Goal: Task Accomplishment & Management: Use online tool/utility

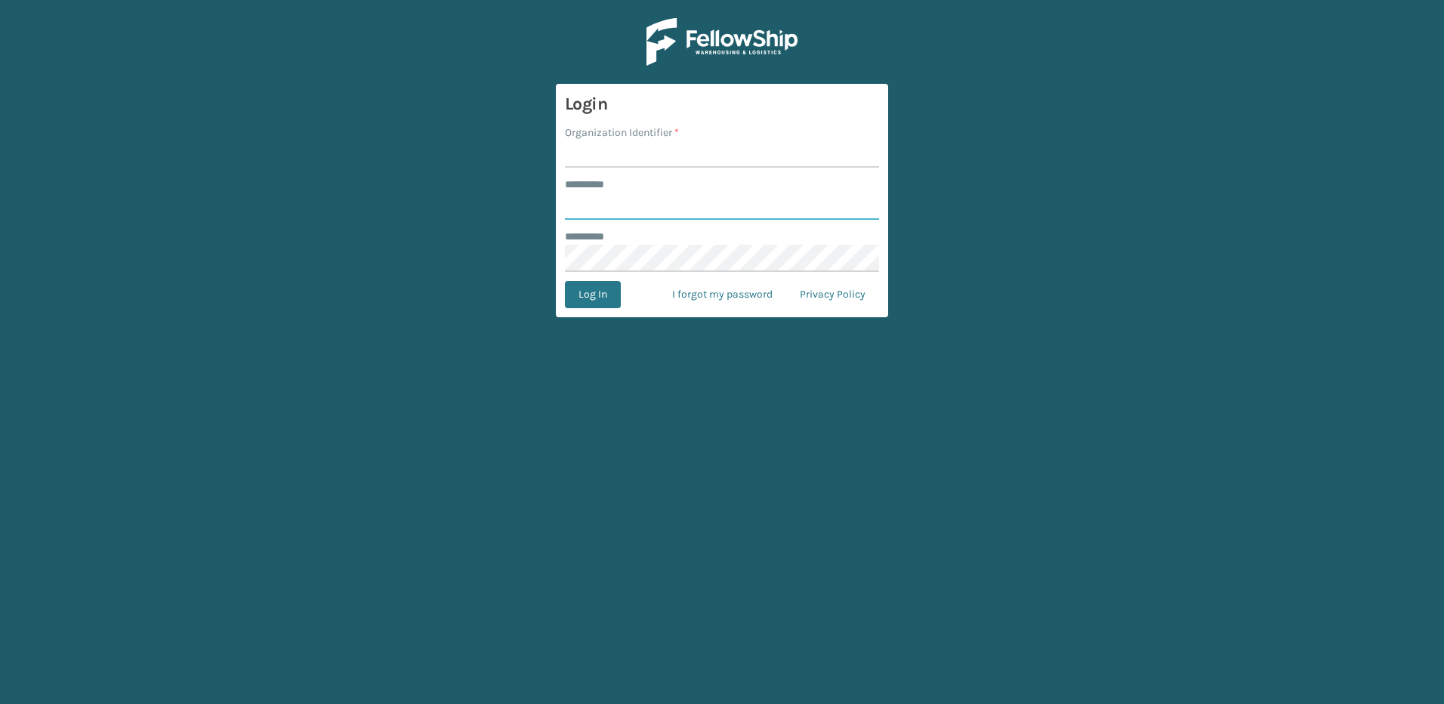
type input "********"
click at [609, 162] on input "Organization Identifier *" at bounding box center [722, 153] width 314 height 27
type input "Fellowship - East"
click at [589, 290] on button "Log In" at bounding box center [593, 294] width 56 height 27
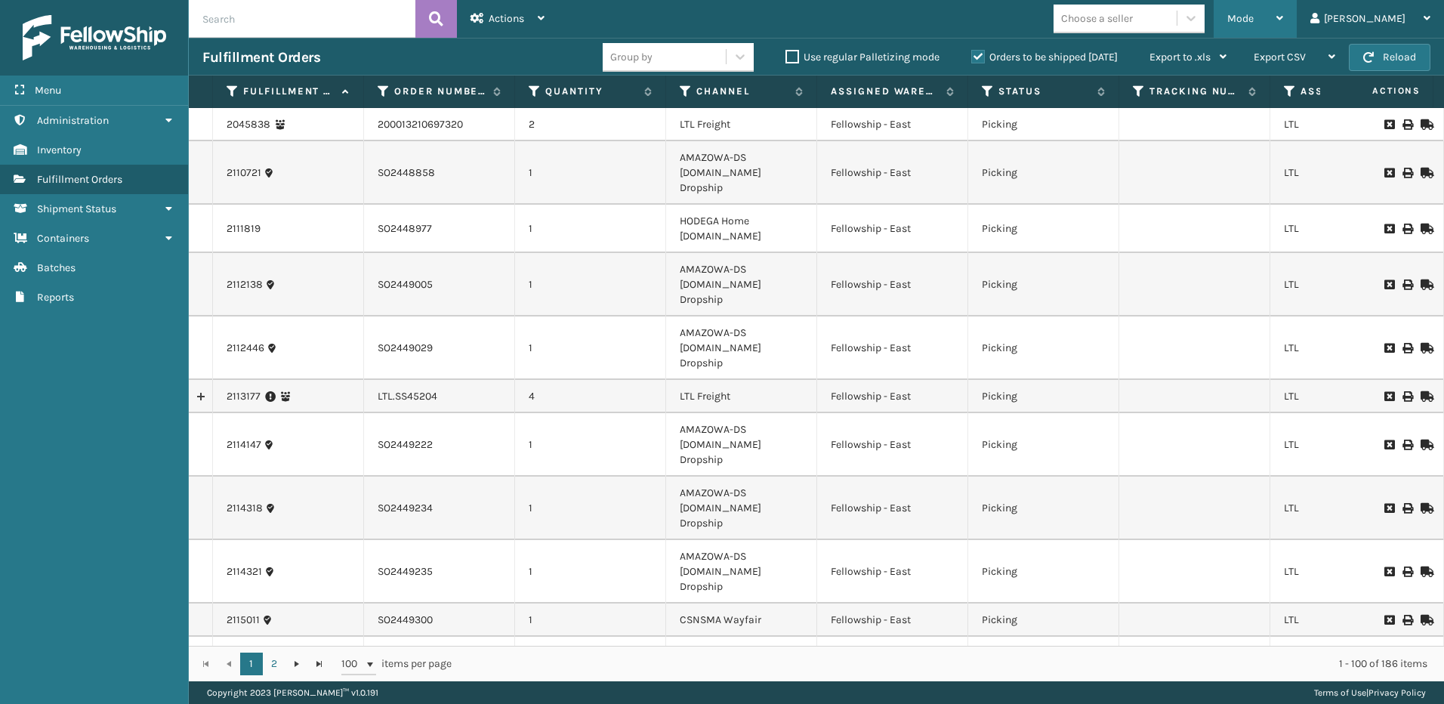
click at [1283, 13] on div "Mode" at bounding box center [1255, 19] width 56 height 38
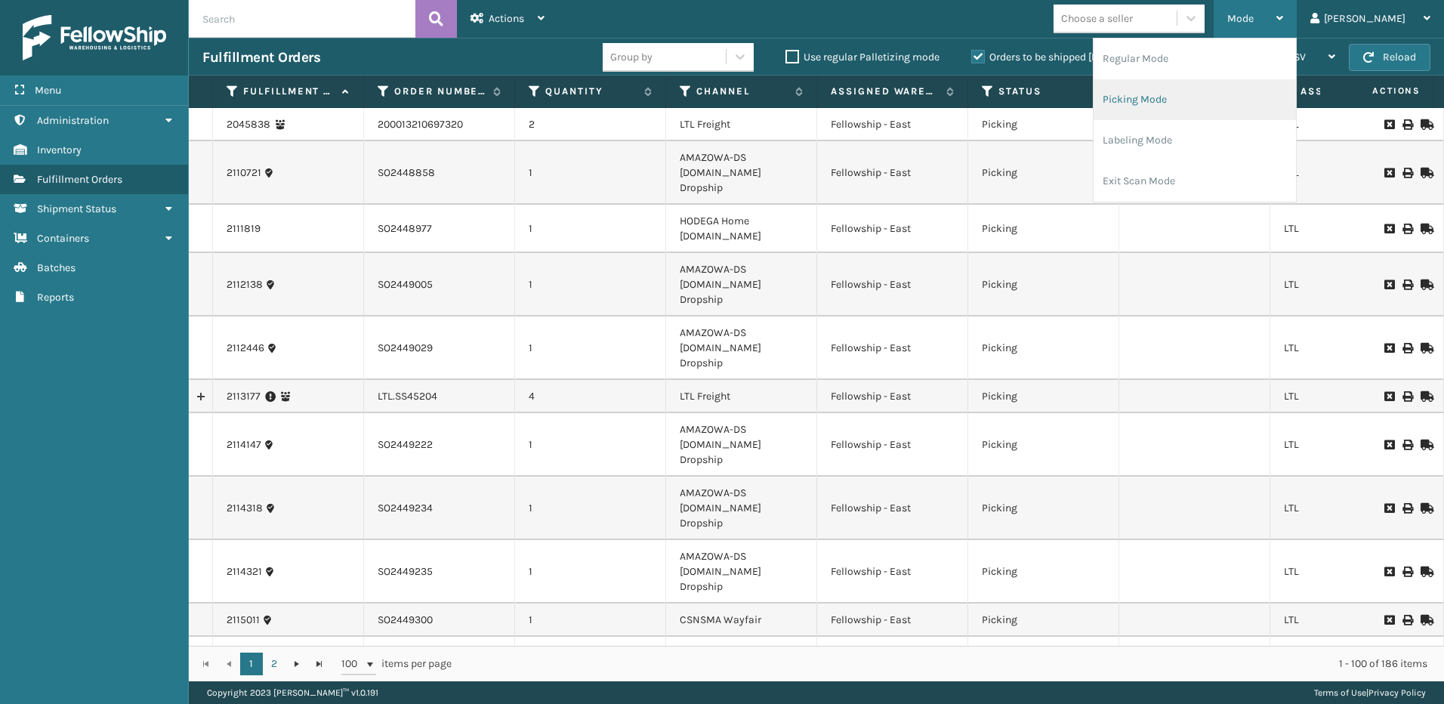
click at [1197, 91] on li "Picking Mode" at bounding box center [1195, 99] width 202 height 41
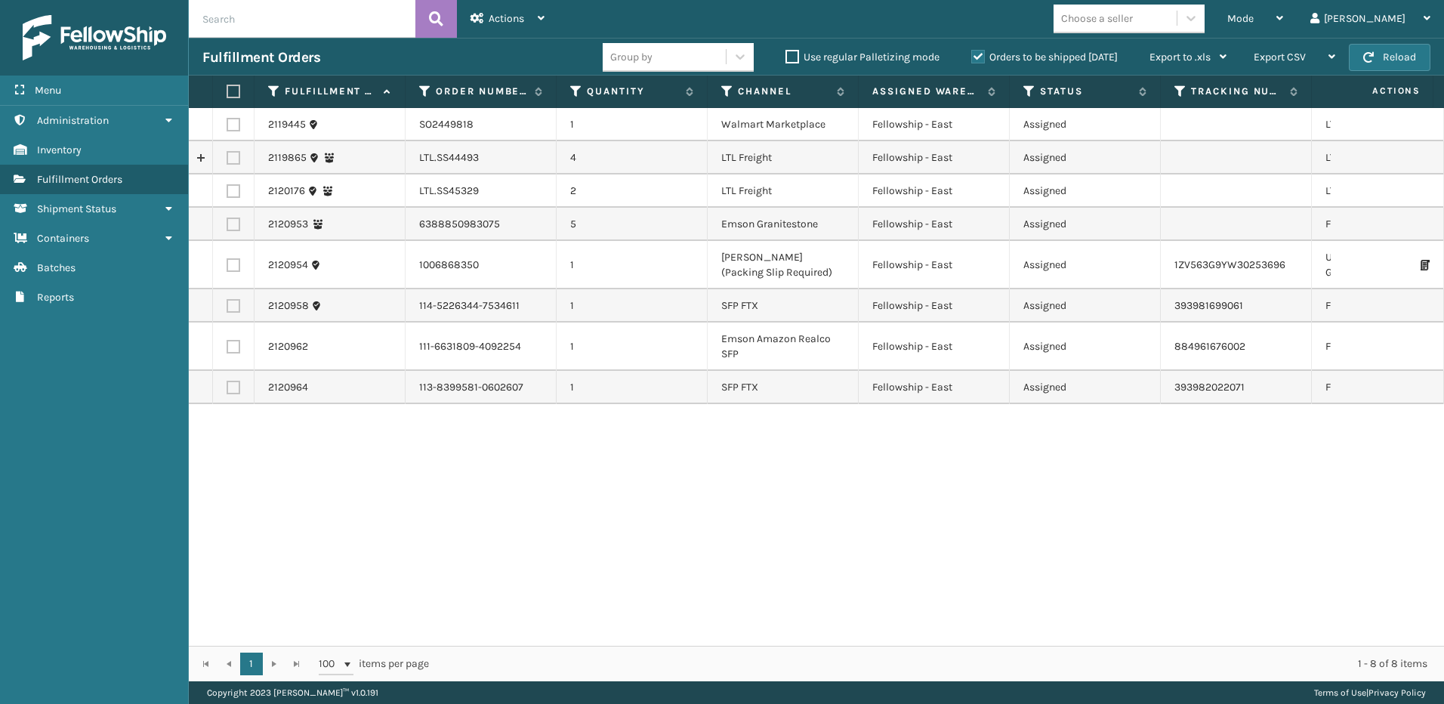
click at [229, 159] on label at bounding box center [234, 158] width 14 height 14
click at [227, 159] on input "checkbox" at bounding box center [227, 156] width 1 height 10
checkbox input "true"
click at [230, 187] on label at bounding box center [234, 191] width 14 height 14
click at [227, 187] on input "checkbox" at bounding box center [227, 189] width 1 height 10
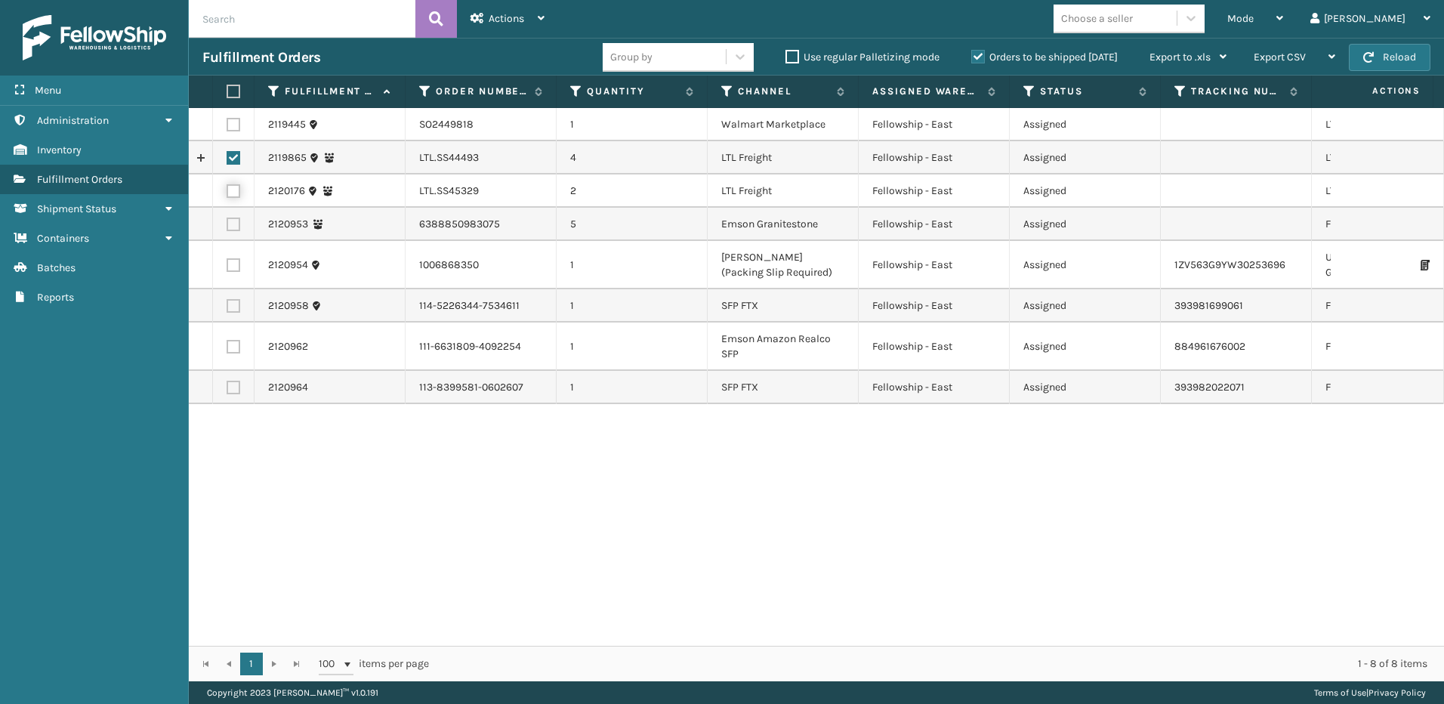
checkbox input "true"
click at [525, 21] on div "Actions" at bounding box center [508, 19] width 74 height 38
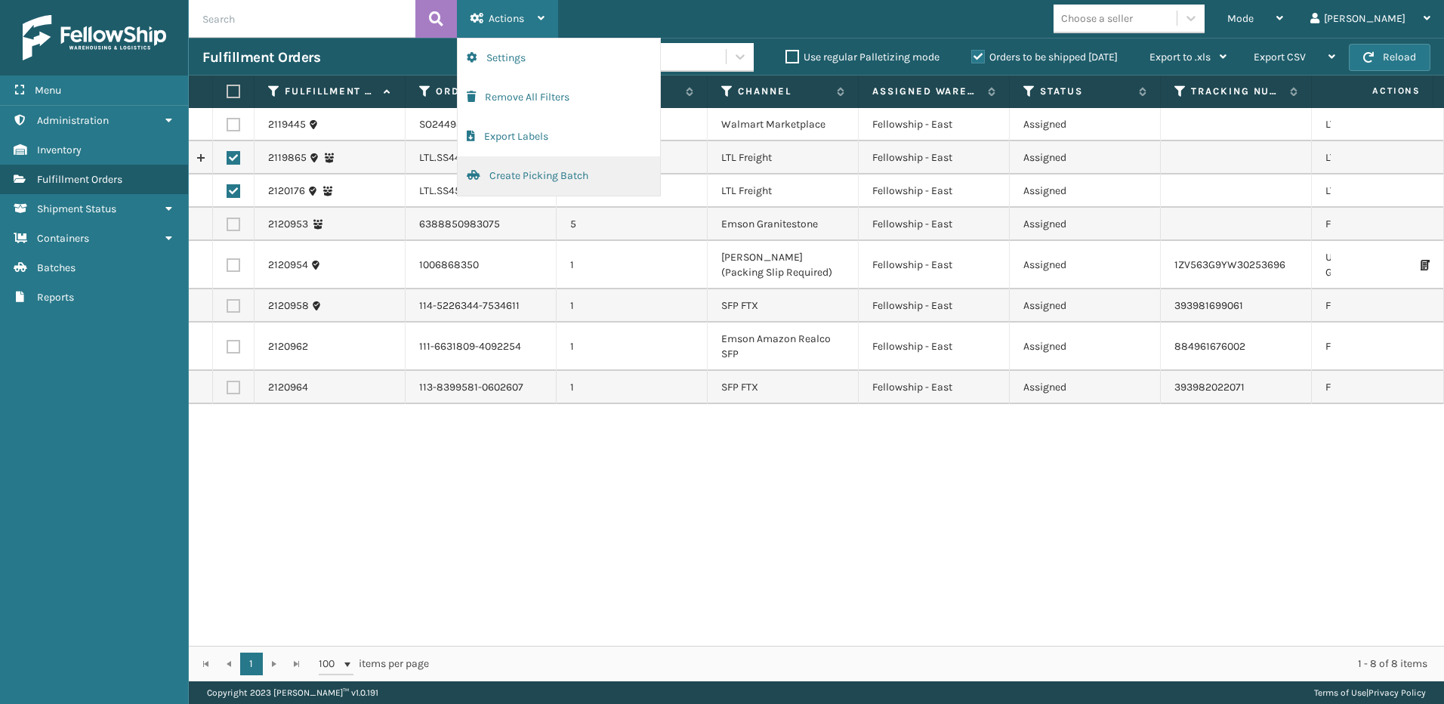
click at [510, 177] on button "Create Picking Batch" at bounding box center [559, 175] width 202 height 39
